Goal: Information Seeking & Learning: Find specific fact

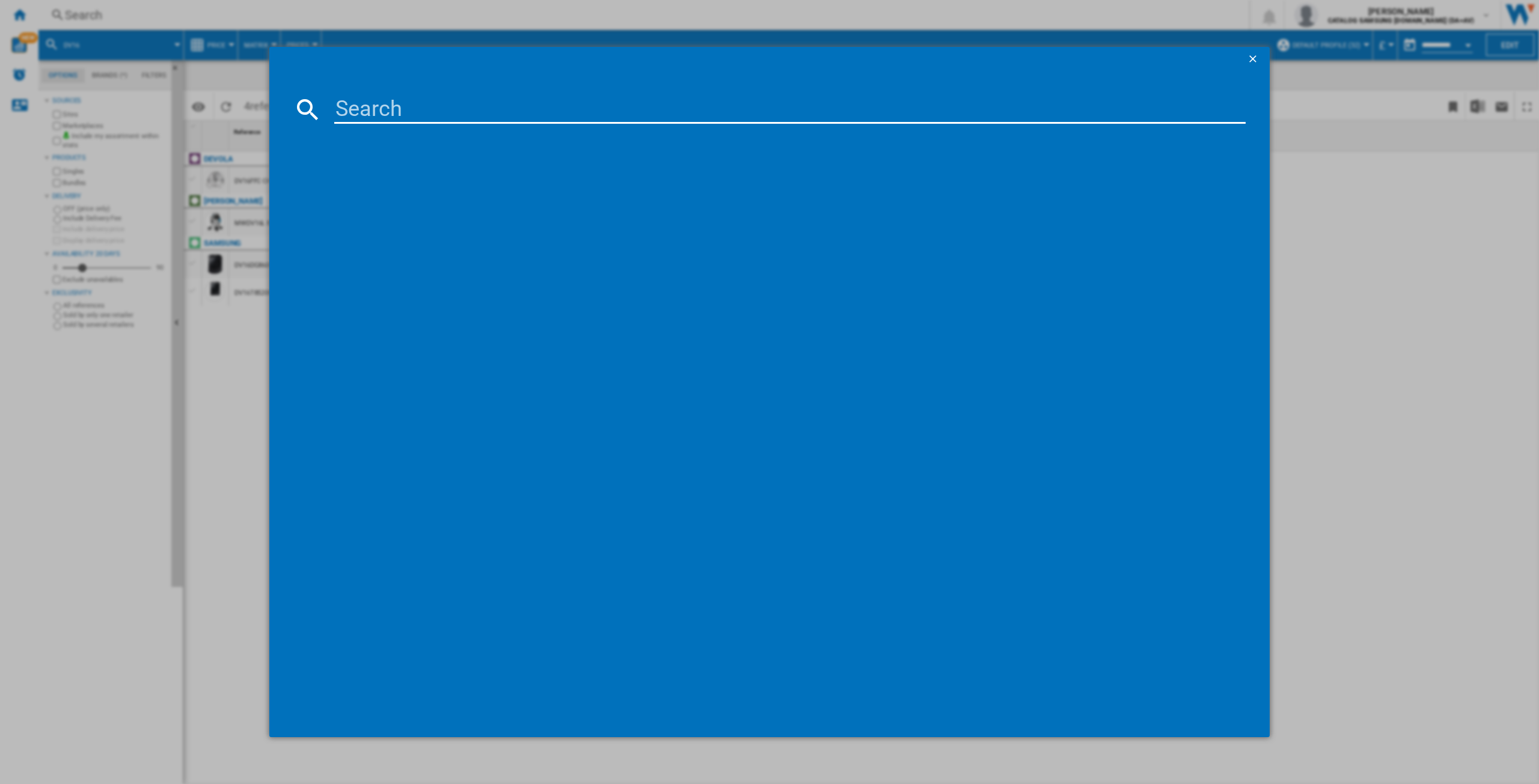
type input "WW80CGC04DAB"
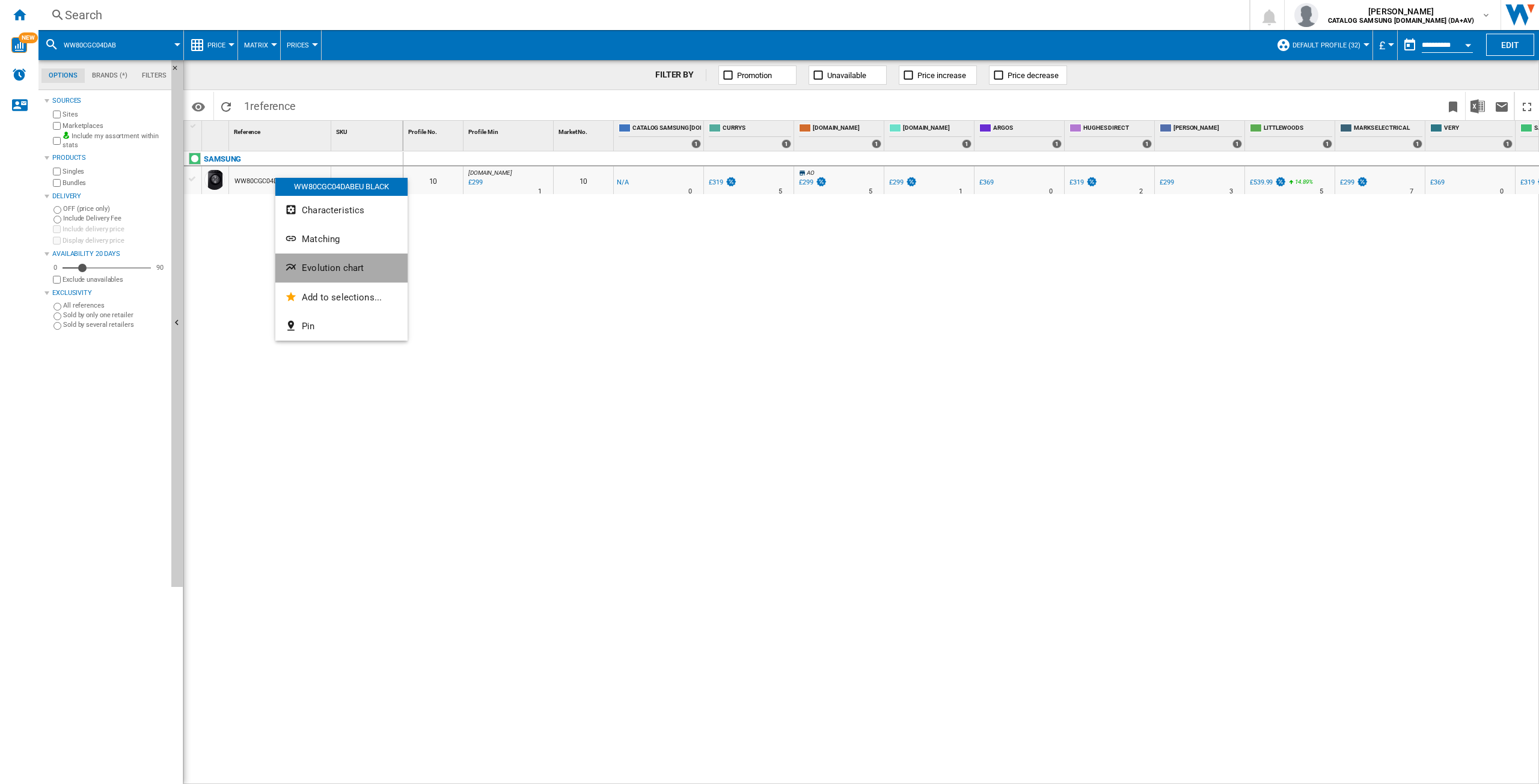
click at [337, 267] on span "Evolution chart" at bounding box center [332, 268] width 62 height 11
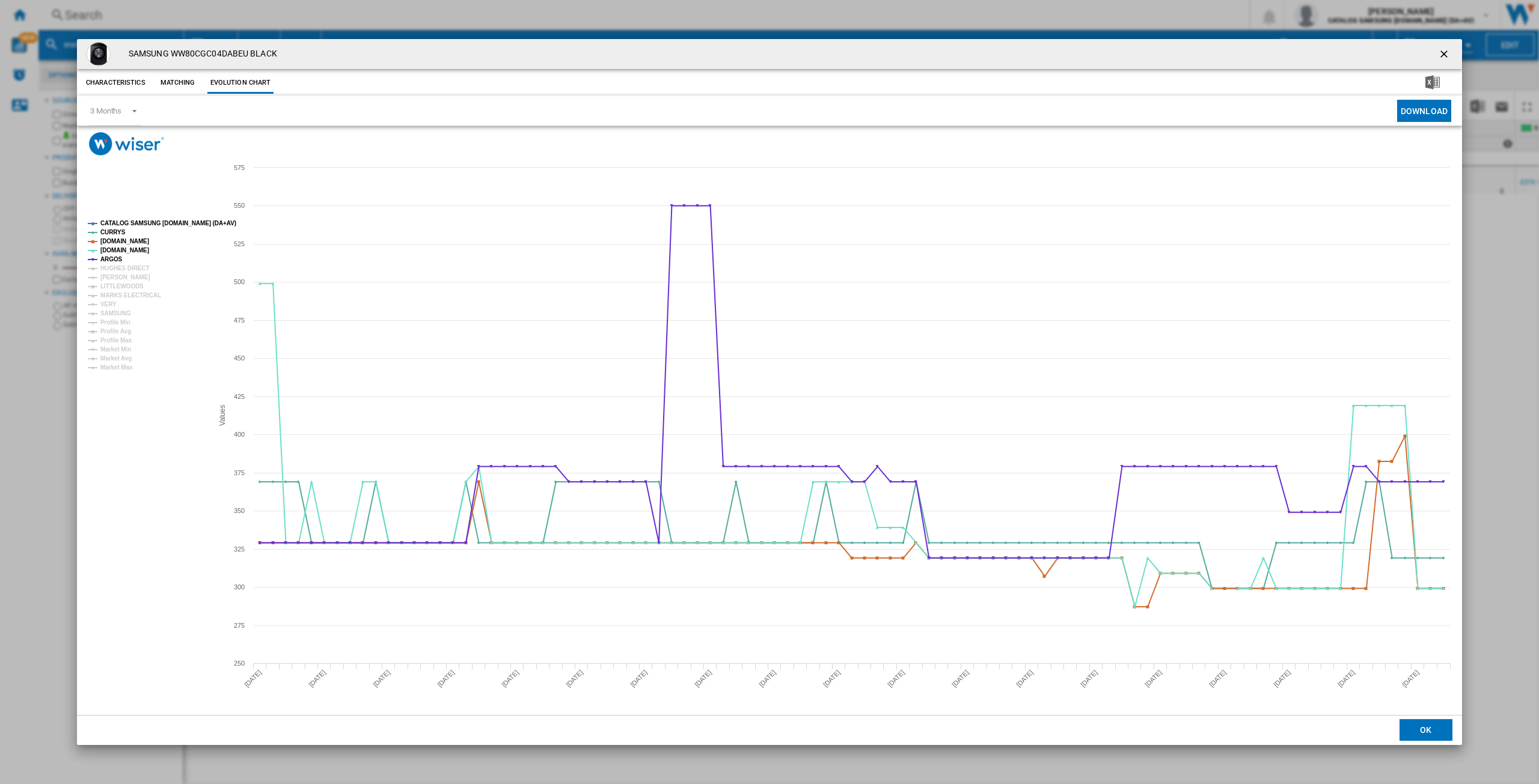
click at [143, 224] on tspan "CATALOG SAMSUNG [DOMAIN_NAME] (DA+AV)" at bounding box center [168, 223] width 136 height 7
click at [118, 266] on tspan "HUGHES DIRECT" at bounding box center [125, 269] width 49 height 7
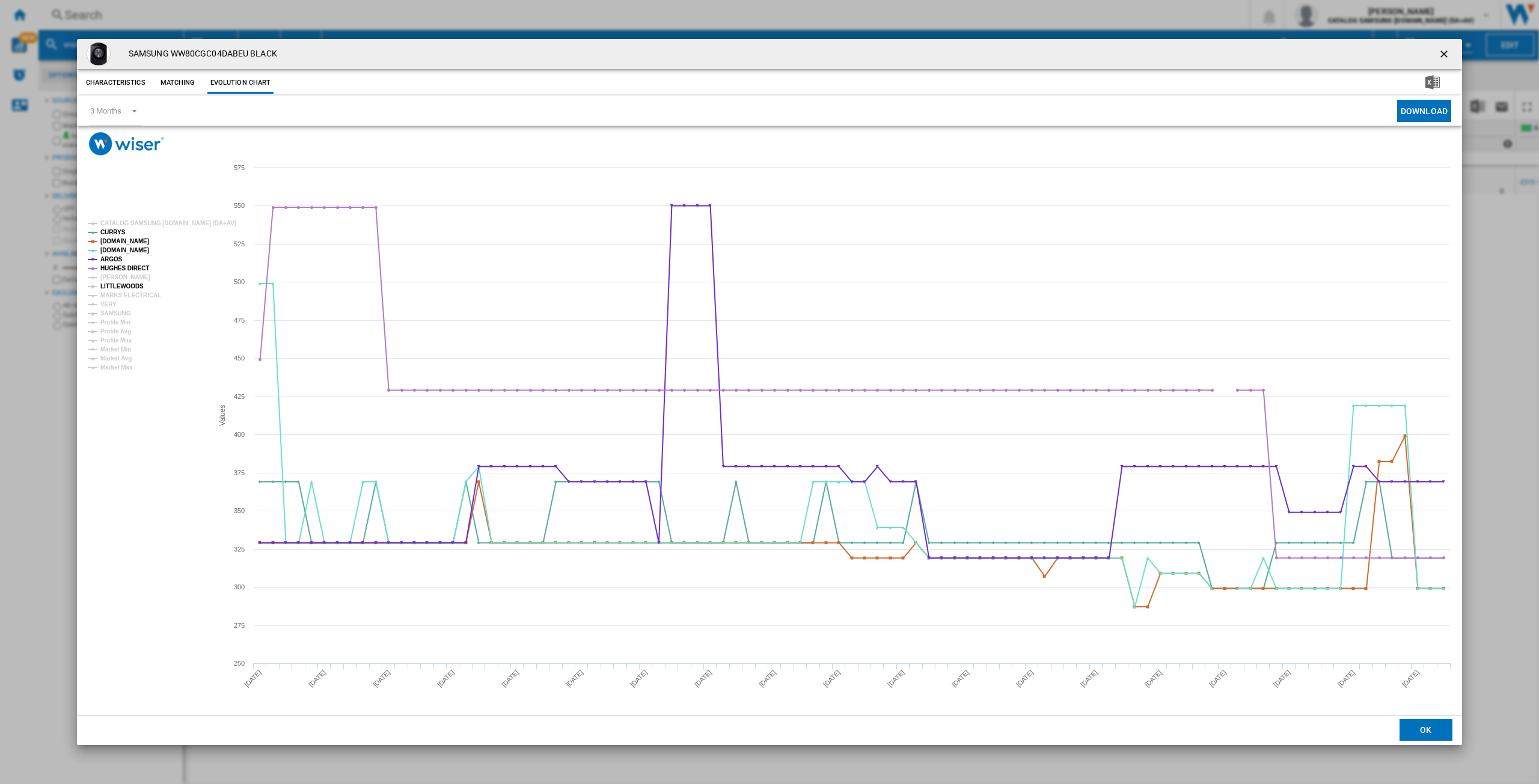
click at [111, 283] on tspan "LITTLEWOODS" at bounding box center [122, 286] width 43 height 7
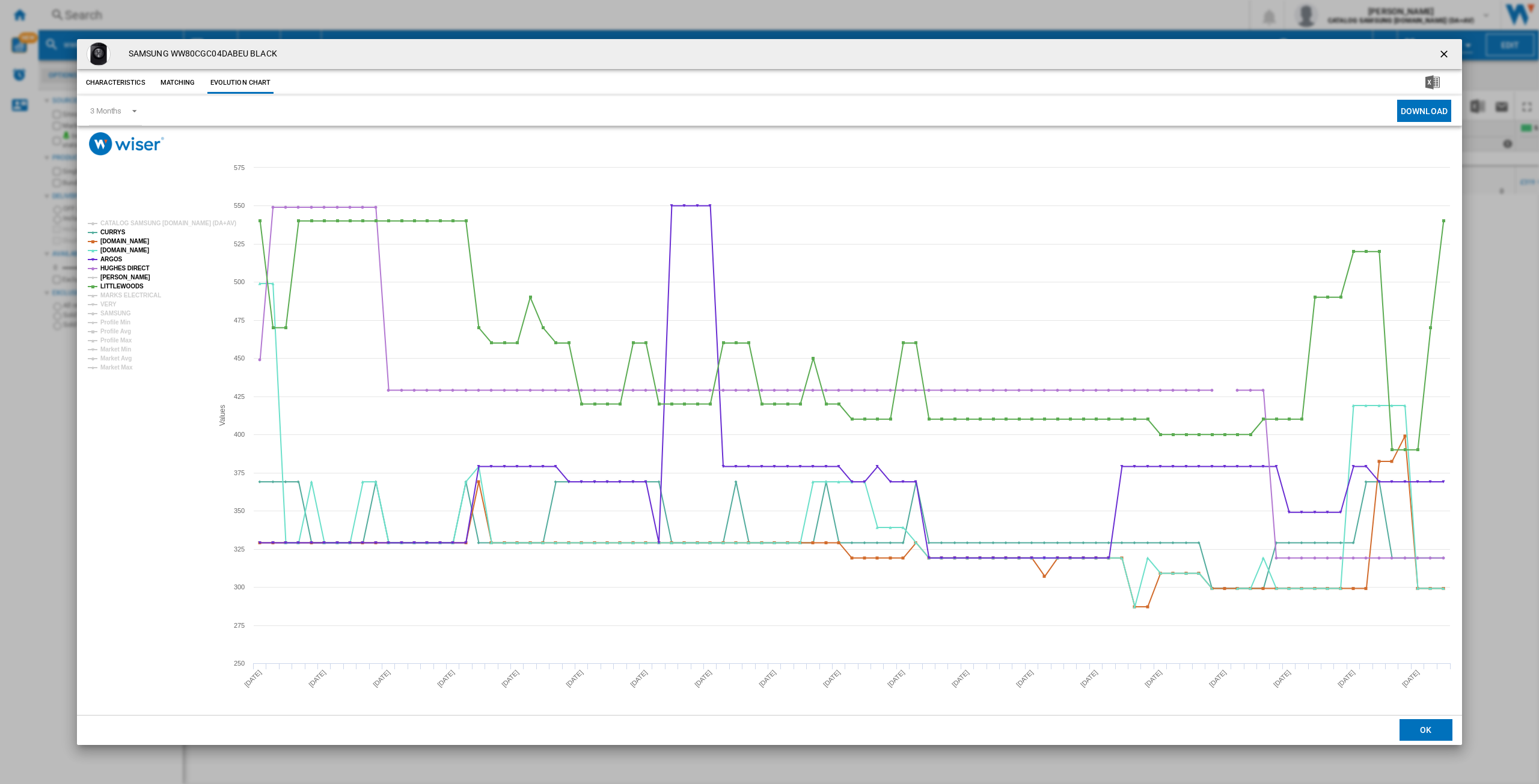
click at [117, 278] on tspan "[PERSON_NAME]" at bounding box center [125, 277] width 50 height 7
click at [116, 284] on tspan "LITTLEWOODS" at bounding box center [122, 286] width 43 height 7
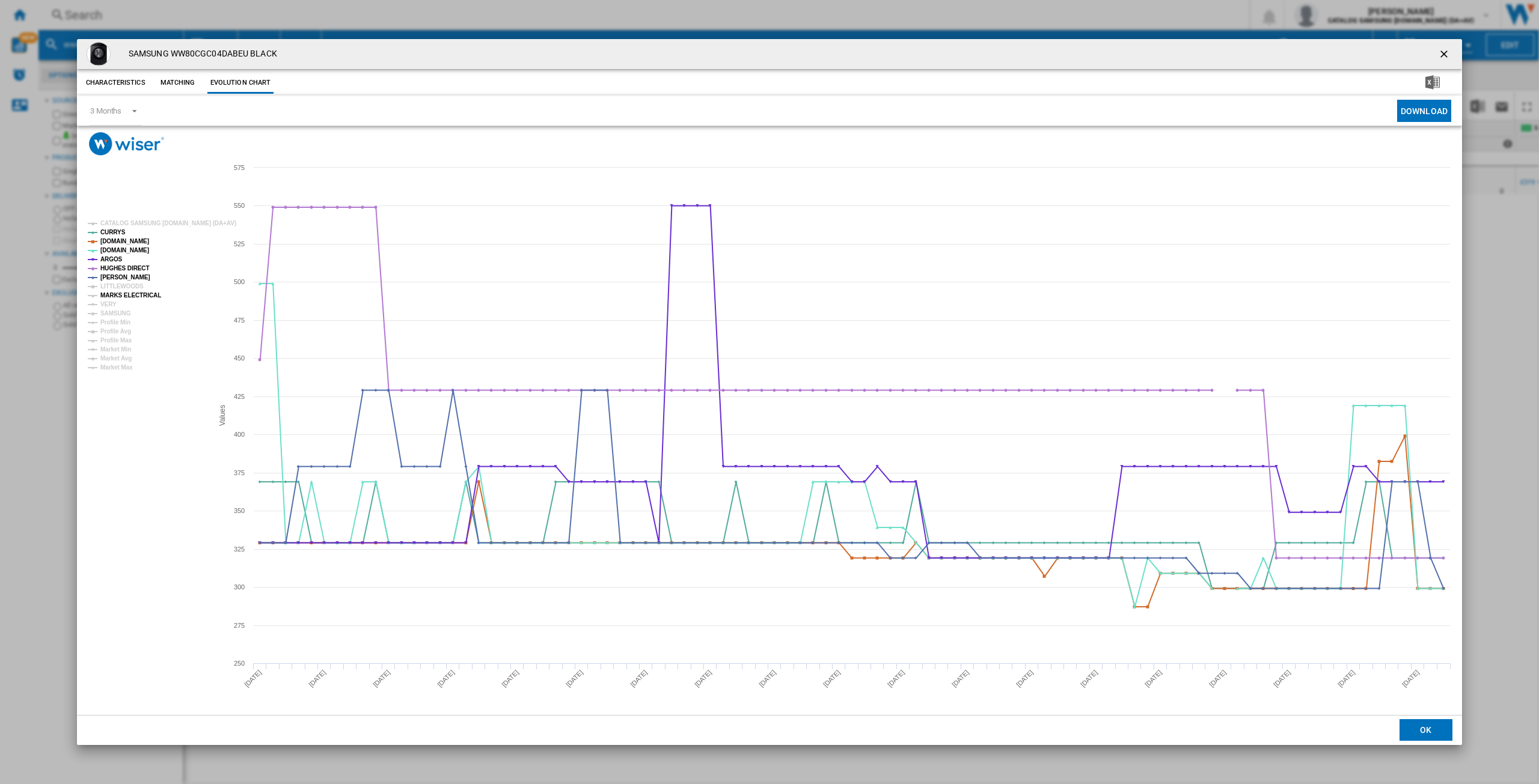
click at [116, 295] on tspan "MARKS ELECTRICAL" at bounding box center [131, 295] width 60 height 7
click at [109, 304] on tspan "VERY" at bounding box center [108, 305] width 16 height 7
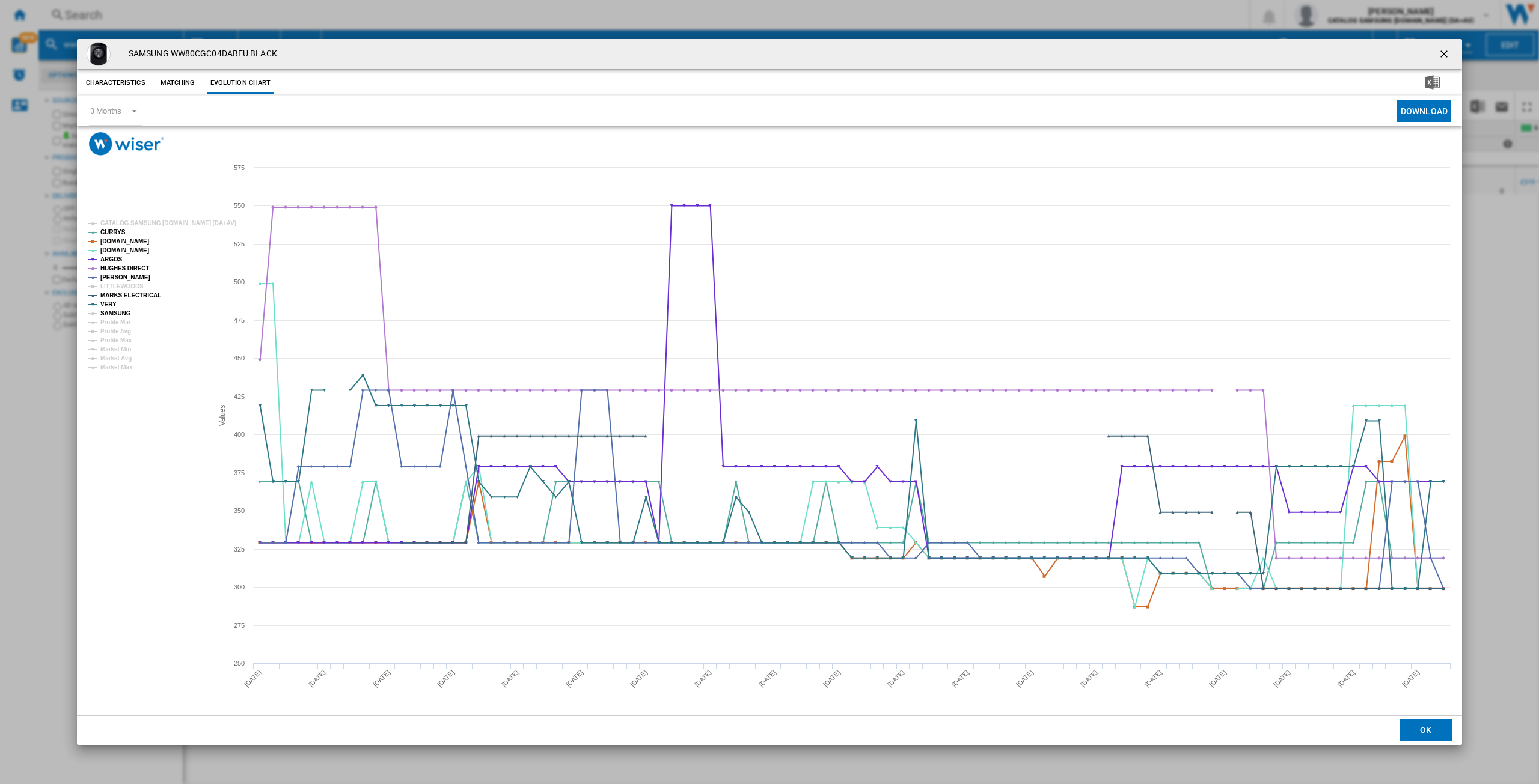
click at [117, 313] on tspan "SAMSUNG" at bounding box center [116, 313] width 31 height 7
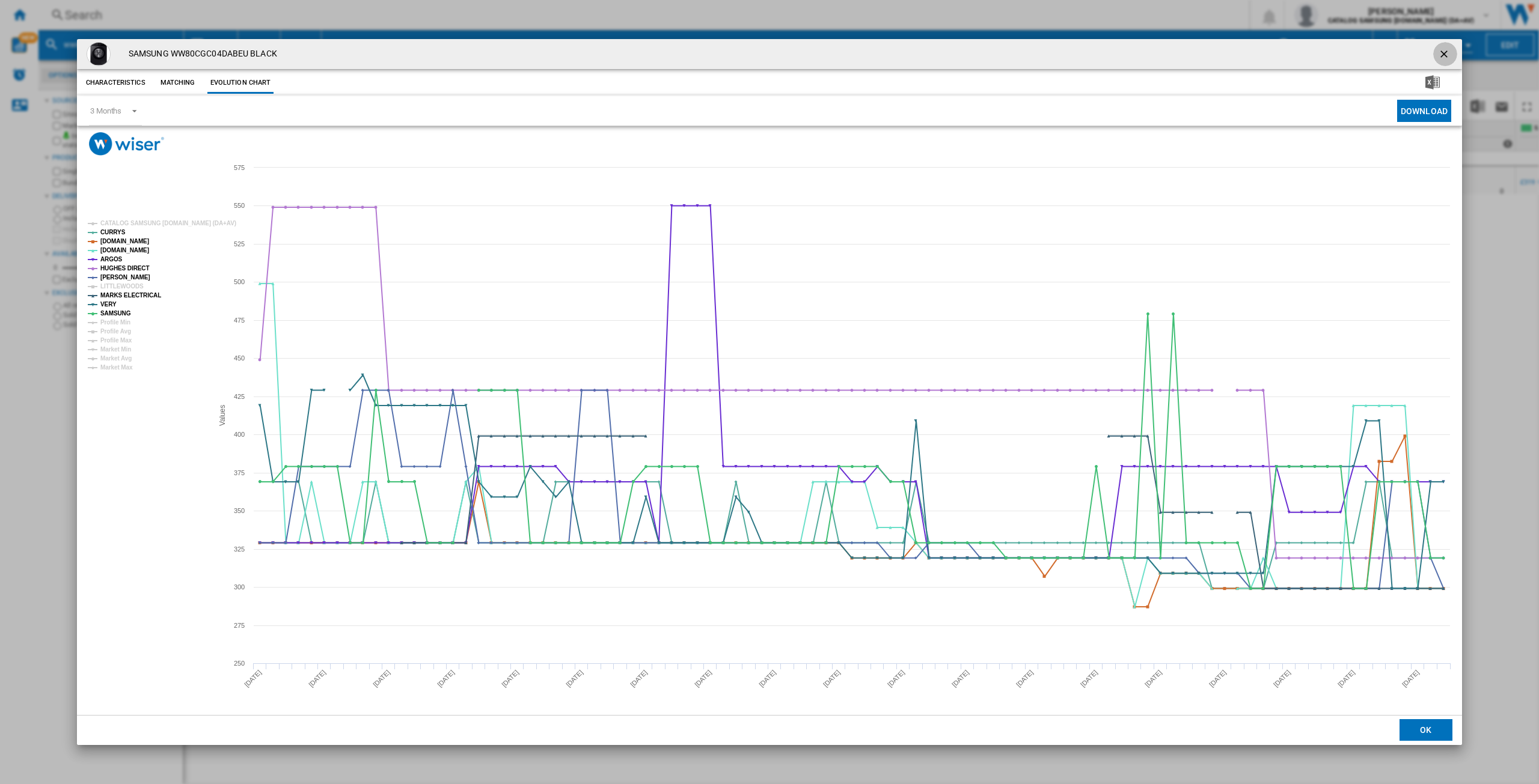
click at [1446, 53] on ng-md-icon "getI18NText('BUTTONS.CLOSE_DIALOG')" at bounding box center [1445, 55] width 14 height 14
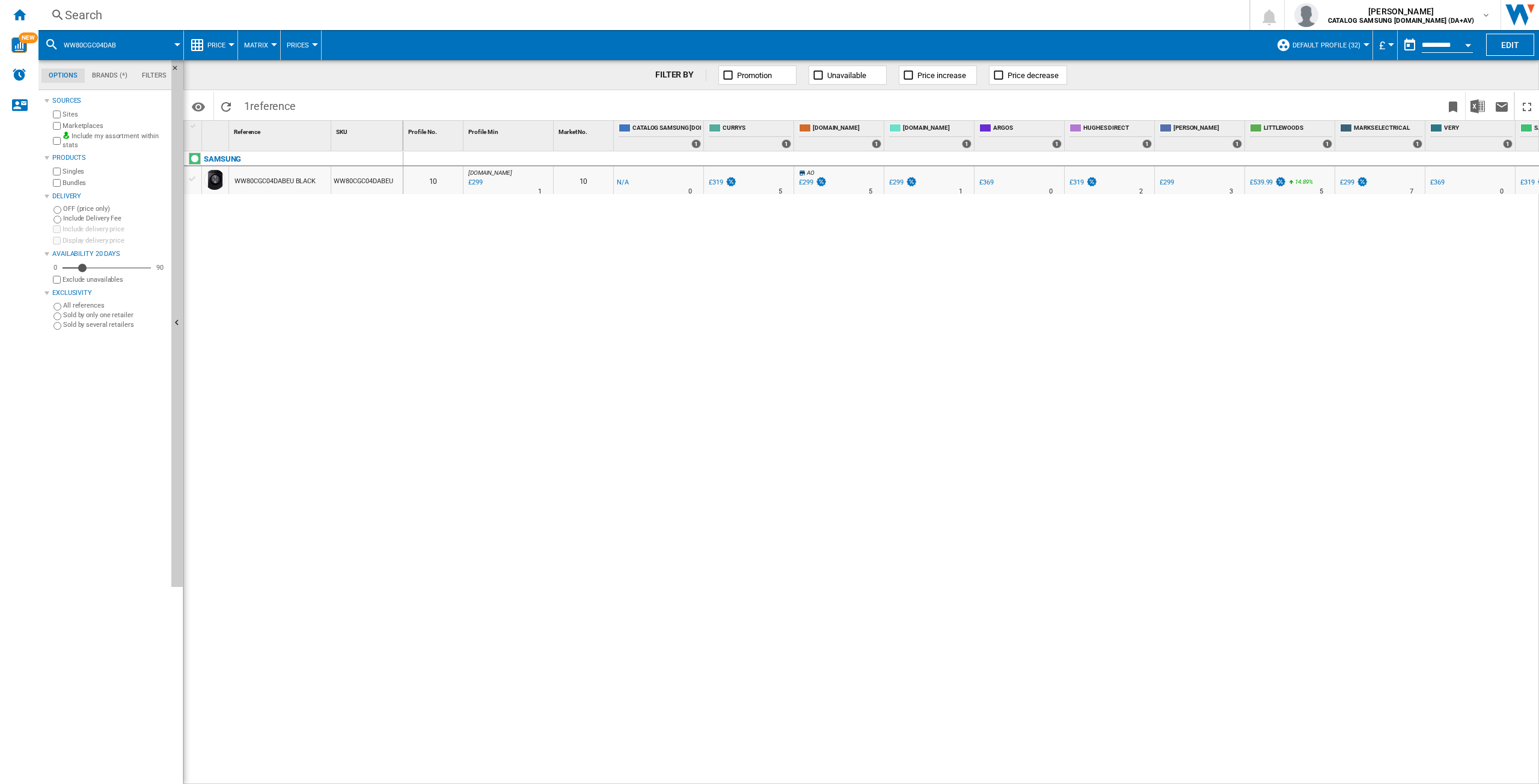
click at [97, 16] on div "Search" at bounding box center [642, 15] width 1153 height 17
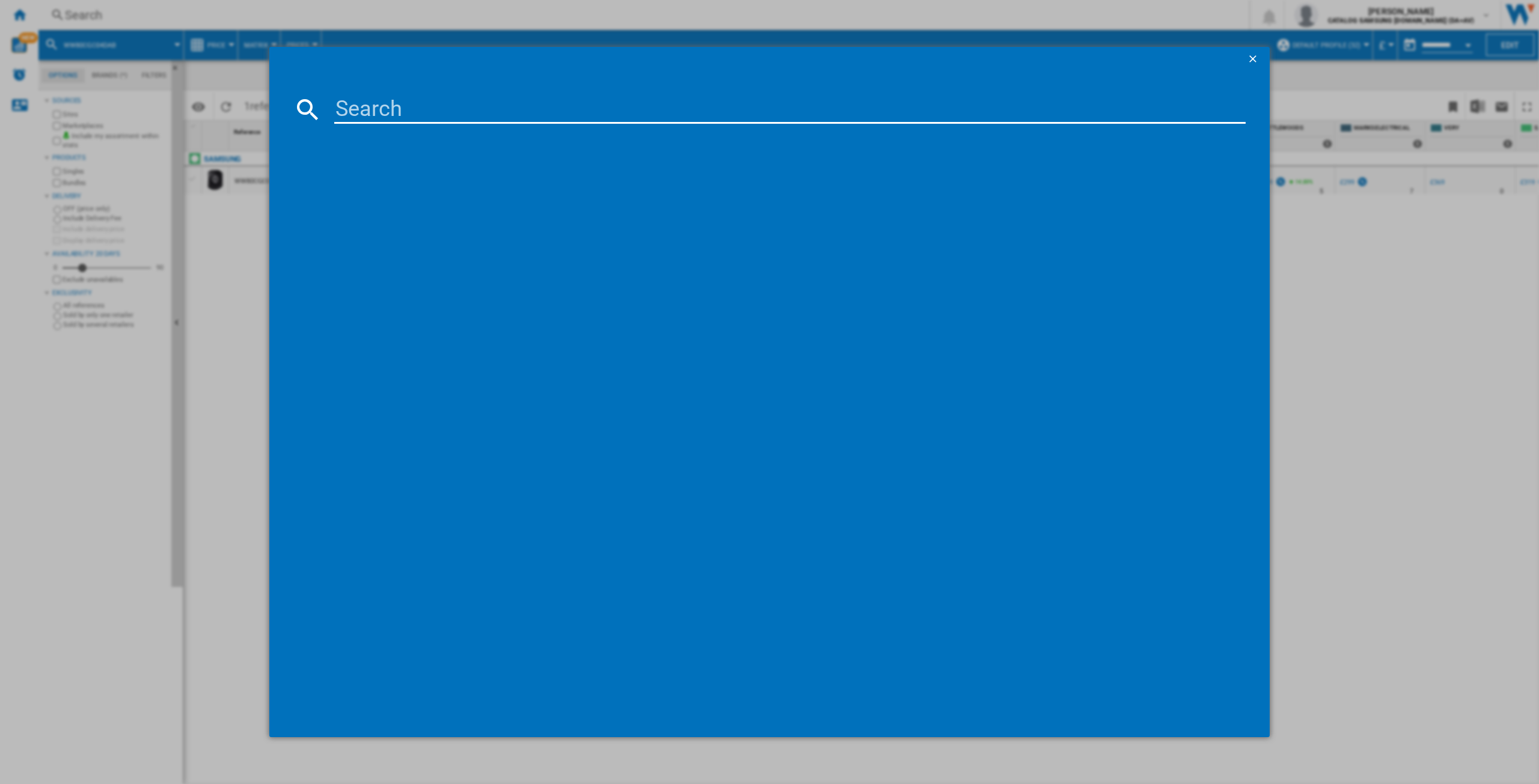
click at [376, 109] on input at bounding box center [790, 110] width 912 height 29
